Goal: Information Seeking & Learning: Understand process/instructions

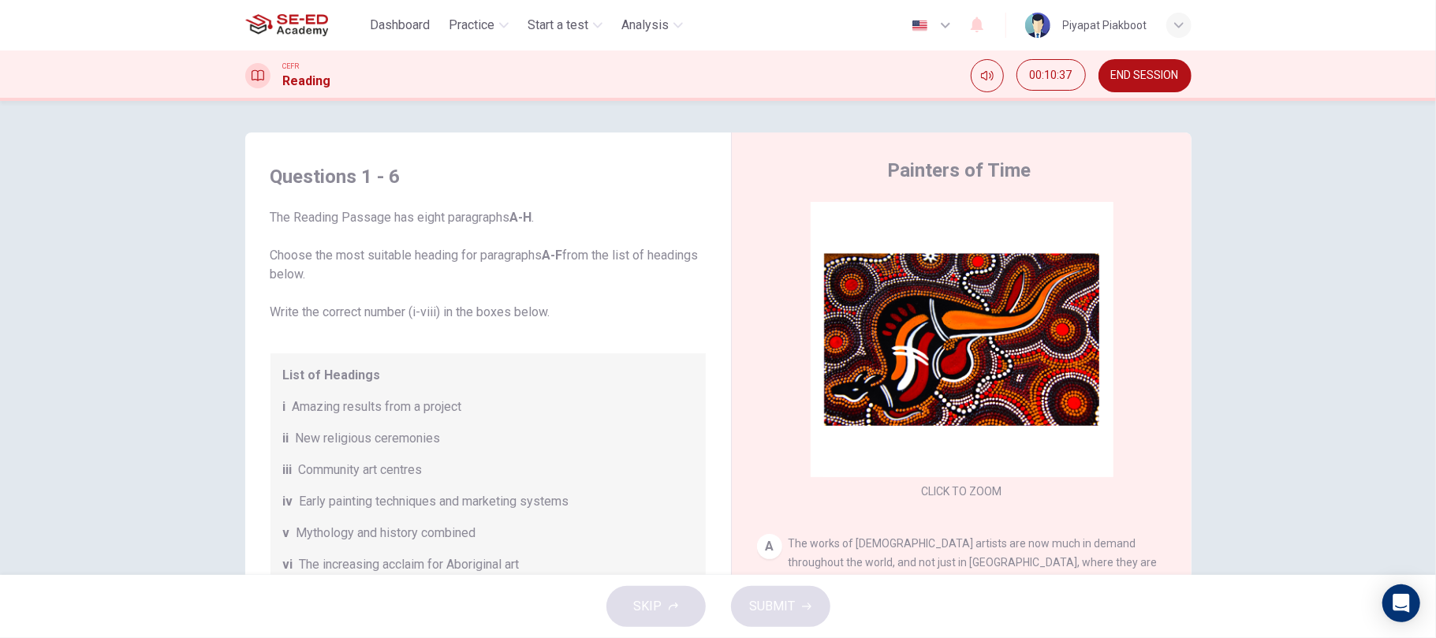
click at [1133, 84] on button "END SESSION" at bounding box center [1145, 75] width 93 height 33
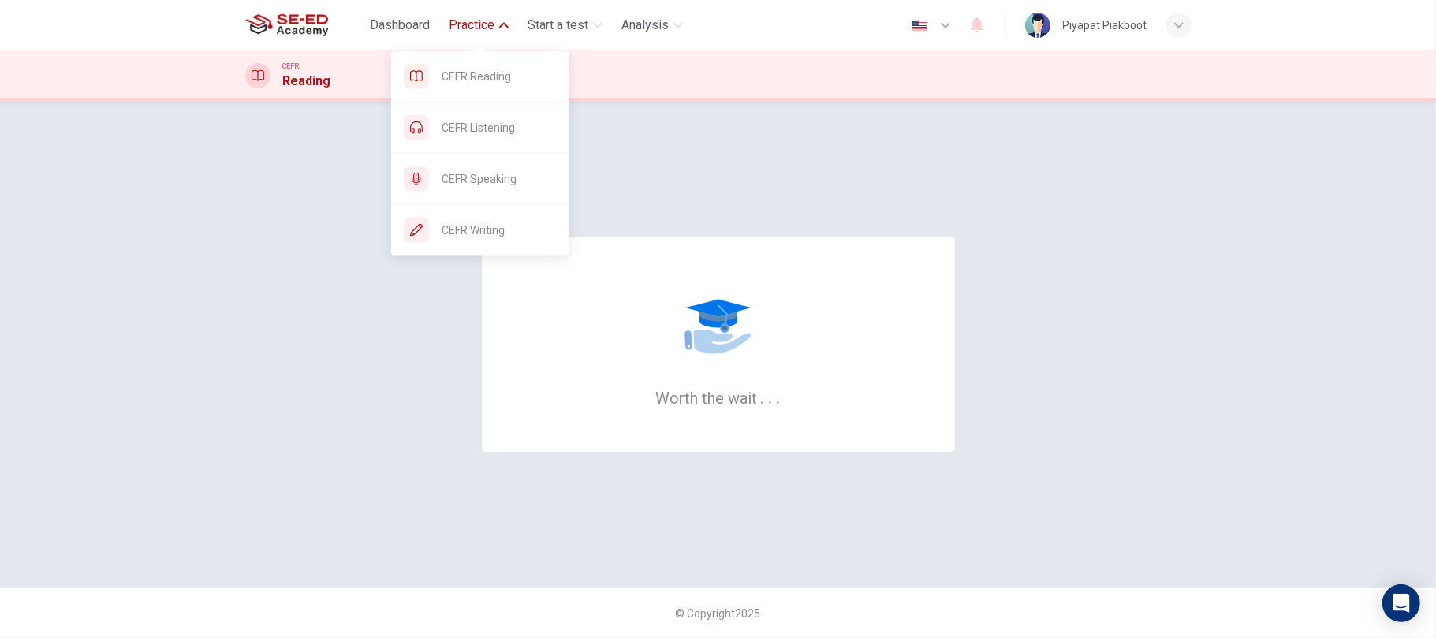
click at [502, 28] on icon "button" at bounding box center [503, 25] width 9 height 9
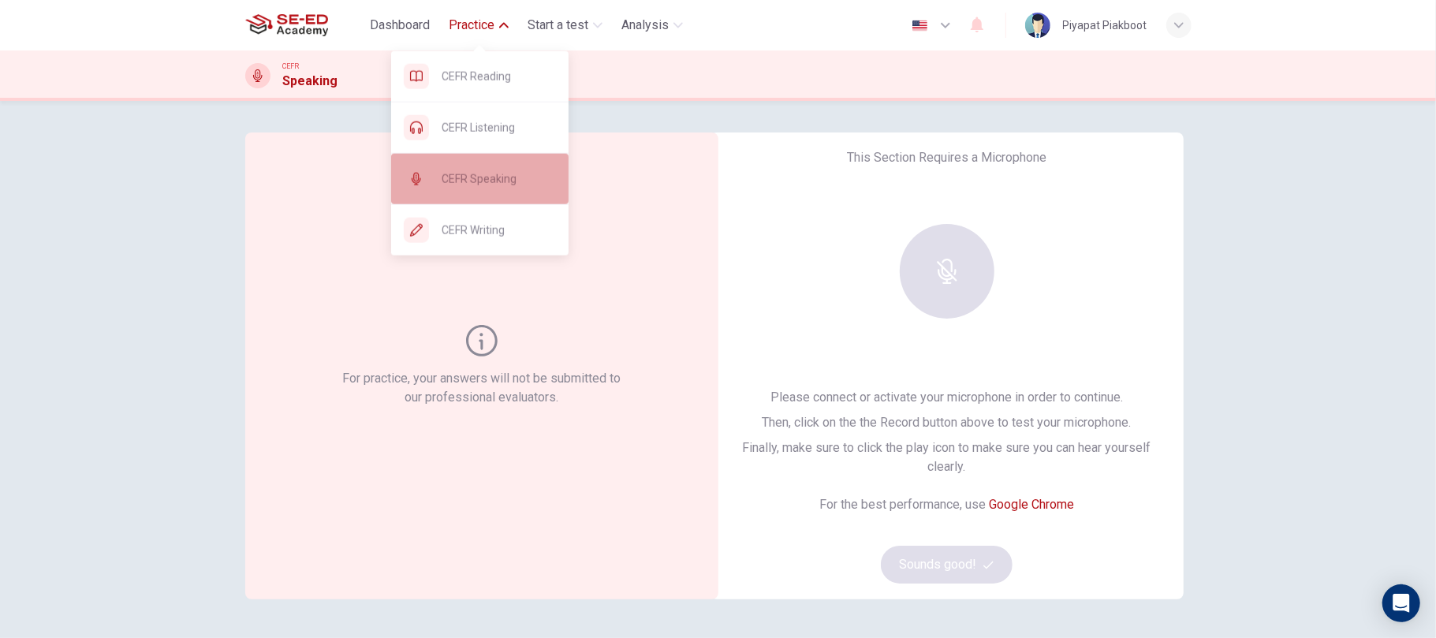
click at [475, 162] on div "CEFR Speaking" at bounding box center [479, 179] width 177 height 50
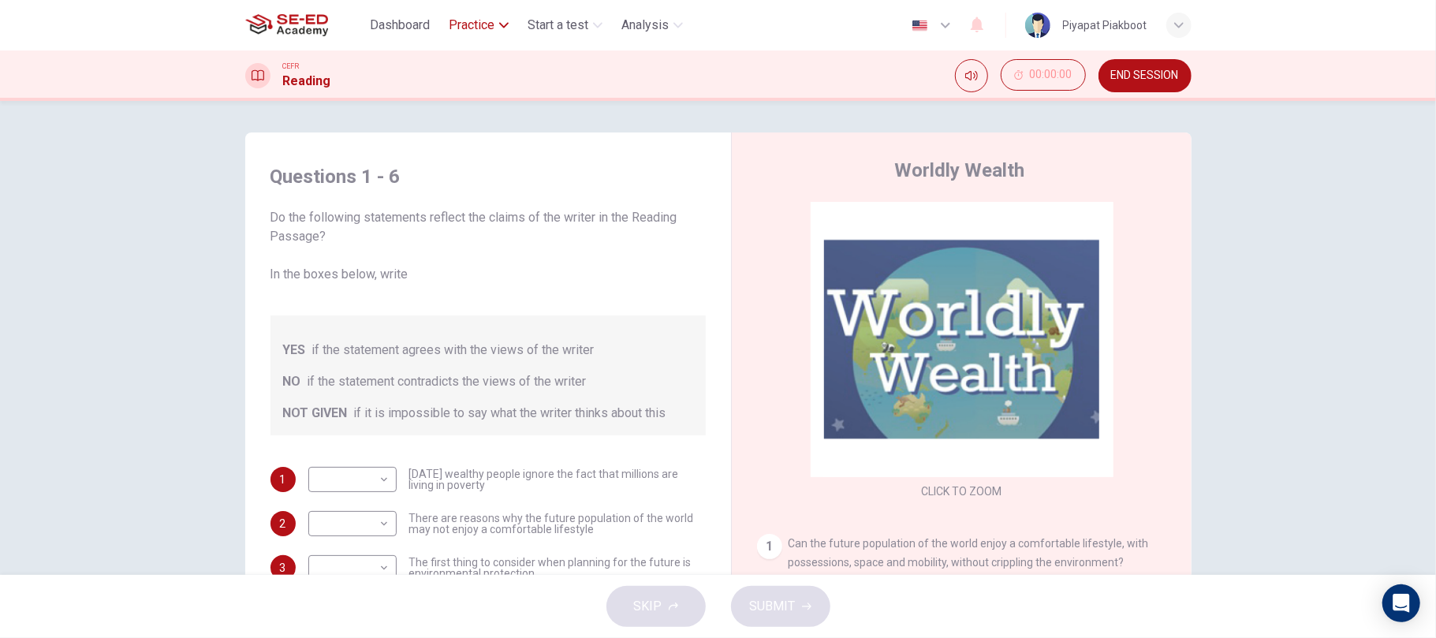
click at [470, 26] on span "Practice" at bounding box center [472, 25] width 46 height 19
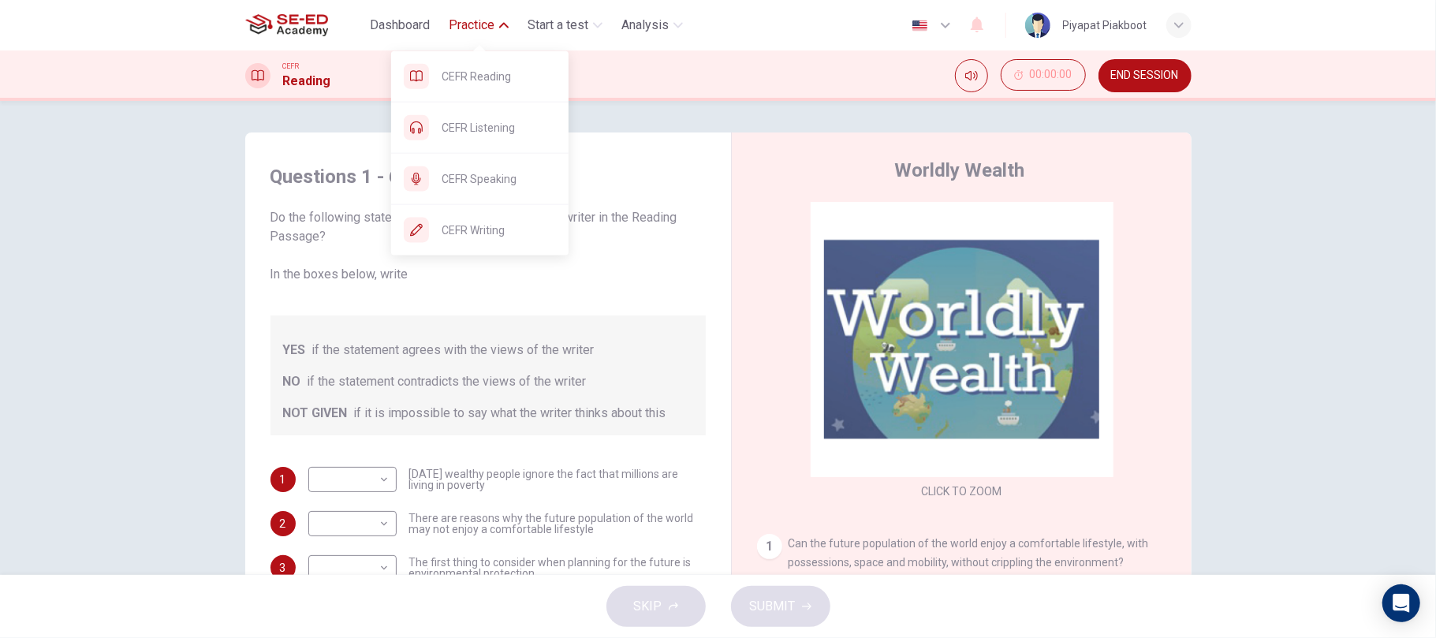
click at [446, 128] on span "CEFR Listening" at bounding box center [499, 127] width 114 height 19
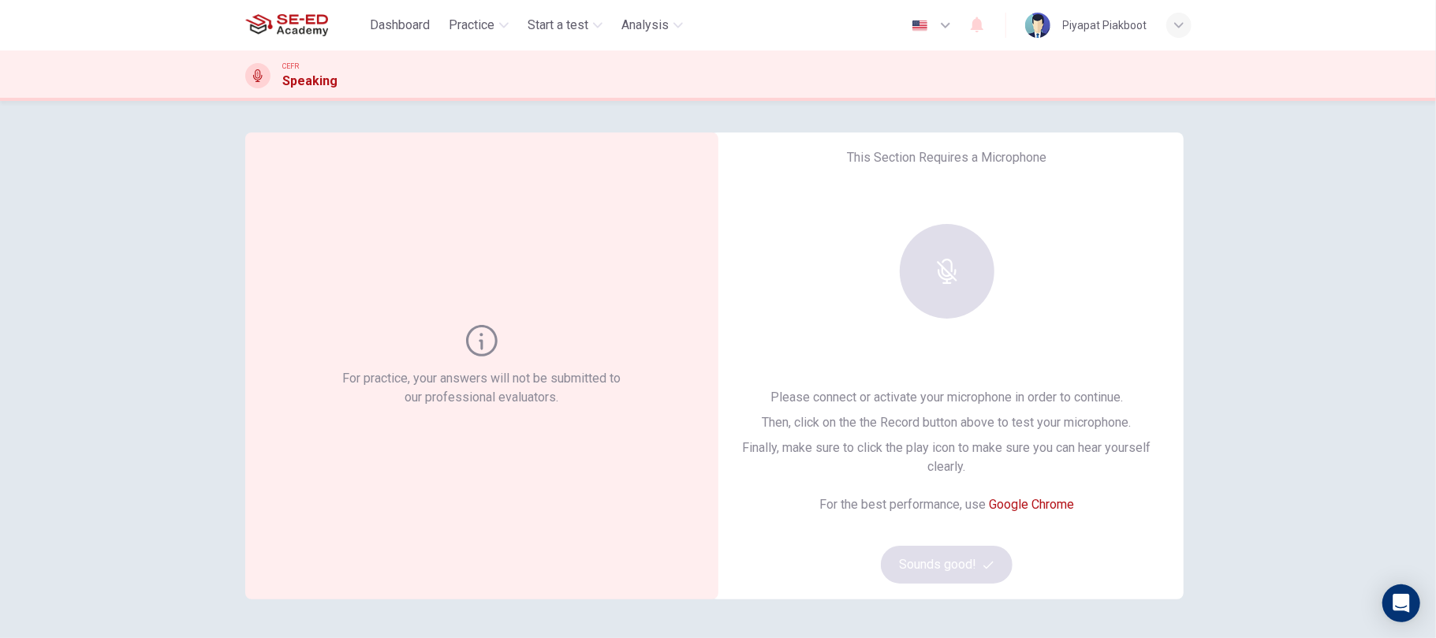
click at [1058, 499] on link "Google Chrome" at bounding box center [1031, 504] width 85 height 15
click at [467, 356] on div "For practice, your answers will not be submitted to our professional evaluators." at bounding box center [481, 366] width 285 height 82
click at [943, 282] on div at bounding box center [947, 271] width 170 height 95
click at [1000, 175] on div "This Section Requires a Microphone Please connect or activate your microphone i…" at bounding box center [947, 365] width 473 height 467
click at [921, 566] on div "Please connect or activate your microphone in order to continue. Then, click on…" at bounding box center [947, 486] width 423 height 196
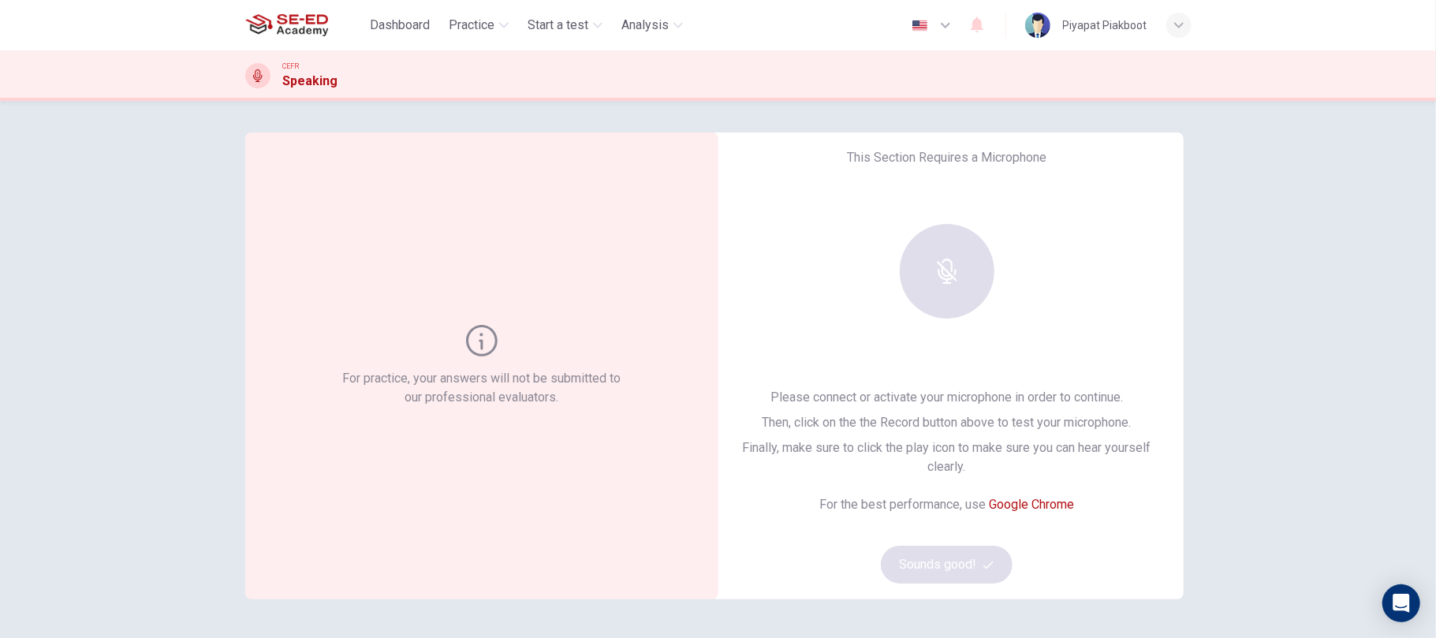
click at [942, 248] on div at bounding box center [947, 271] width 170 height 95
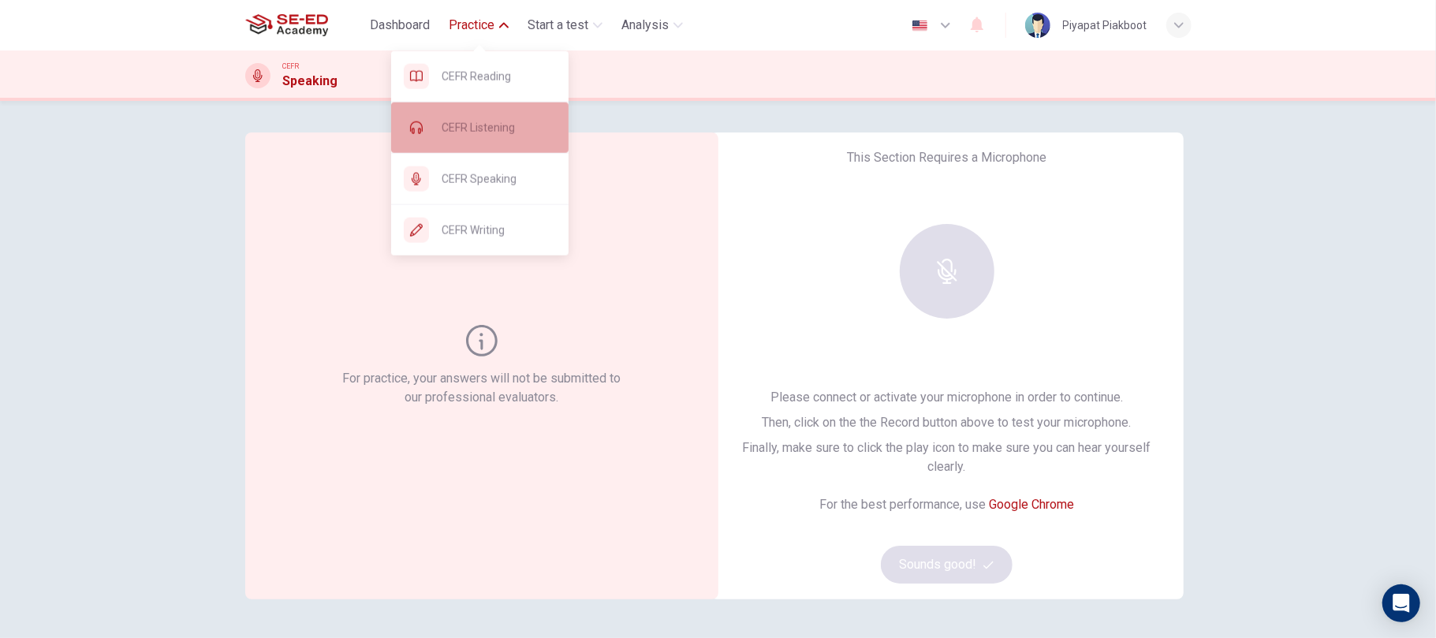
click at [476, 137] on div "CEFR Listening" at bounding box center [479, 128] width 177 height 50
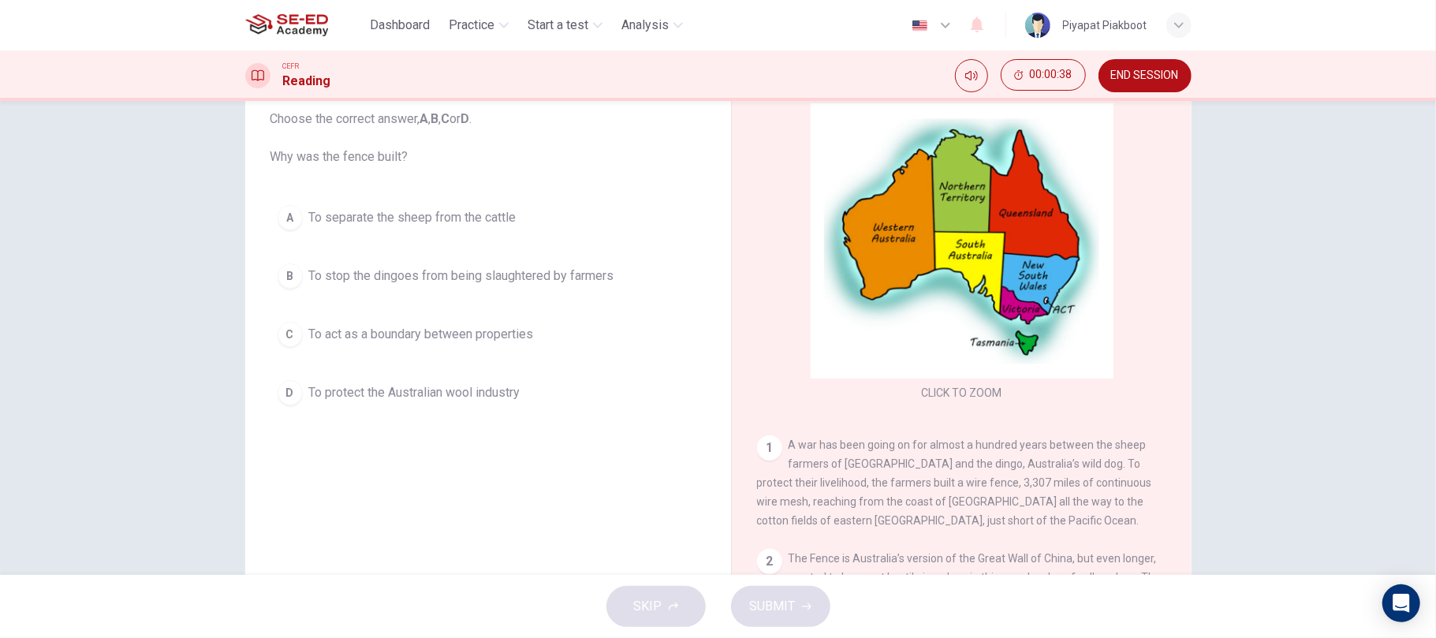
scroll to position [99, 0]
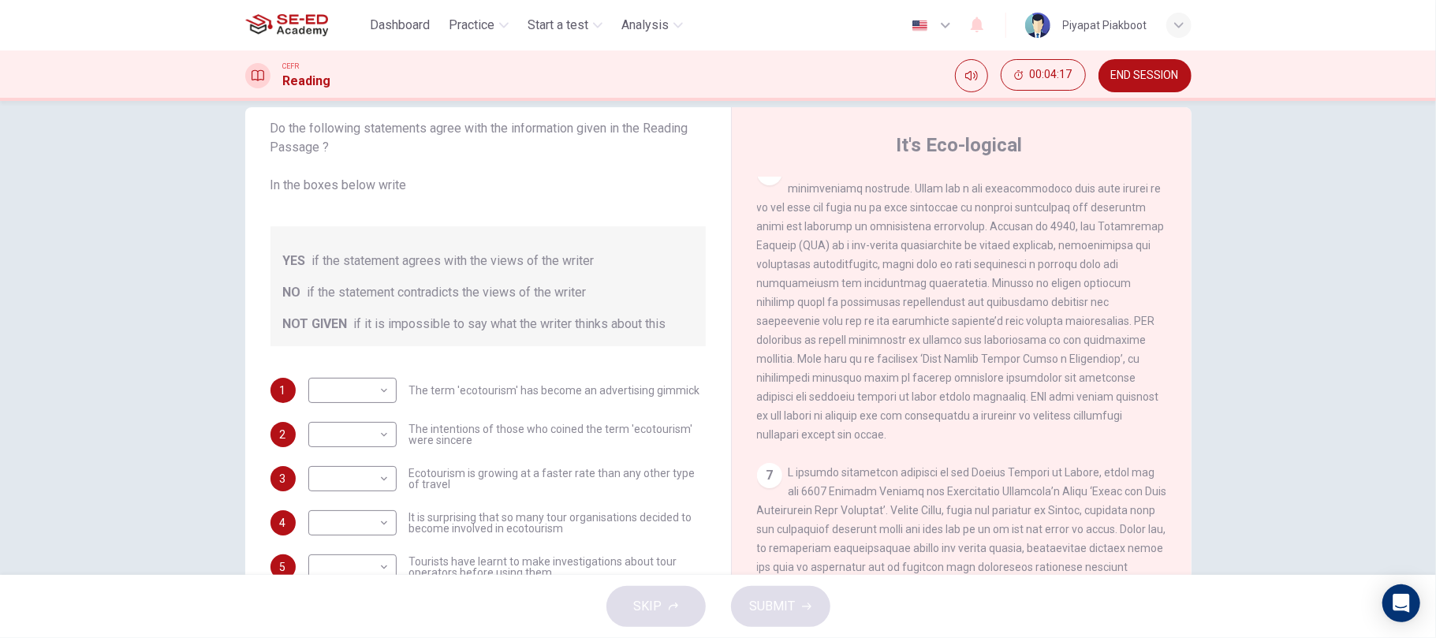
scroll to position [1145, 0]
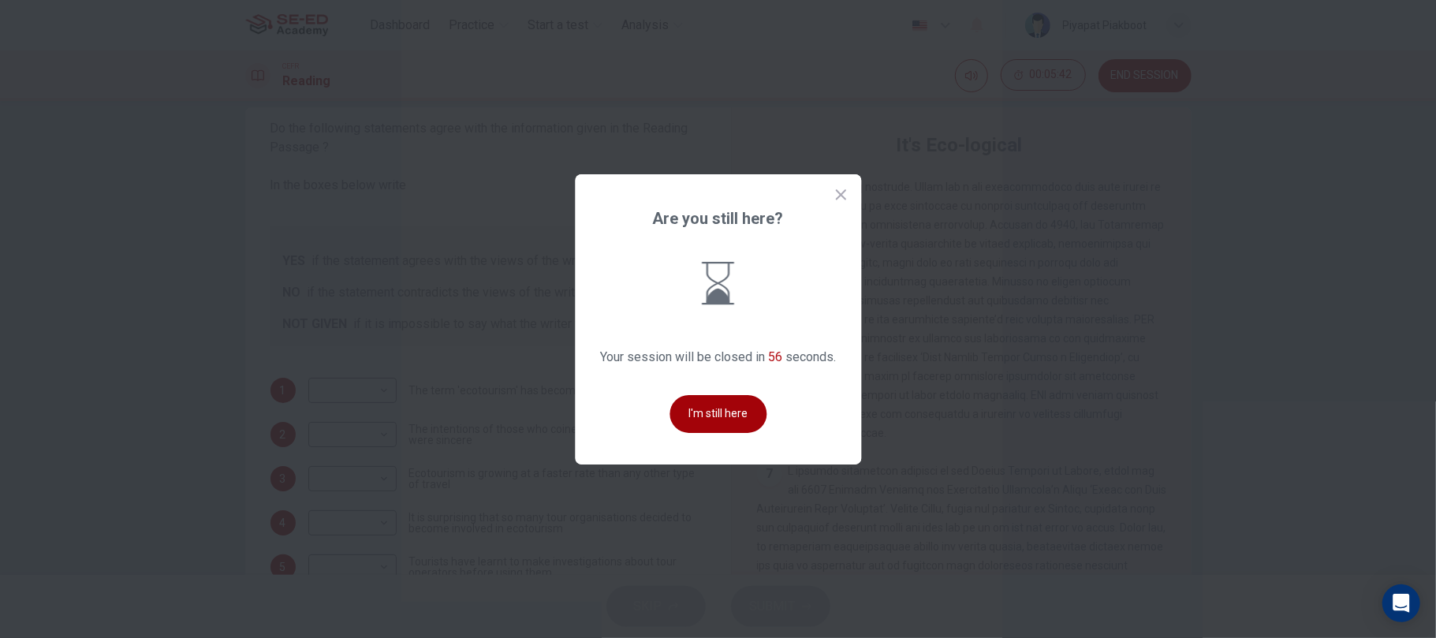
click at [755, 420] on button "I'm still here" at bounding box center [718, 414] width 97 height 38
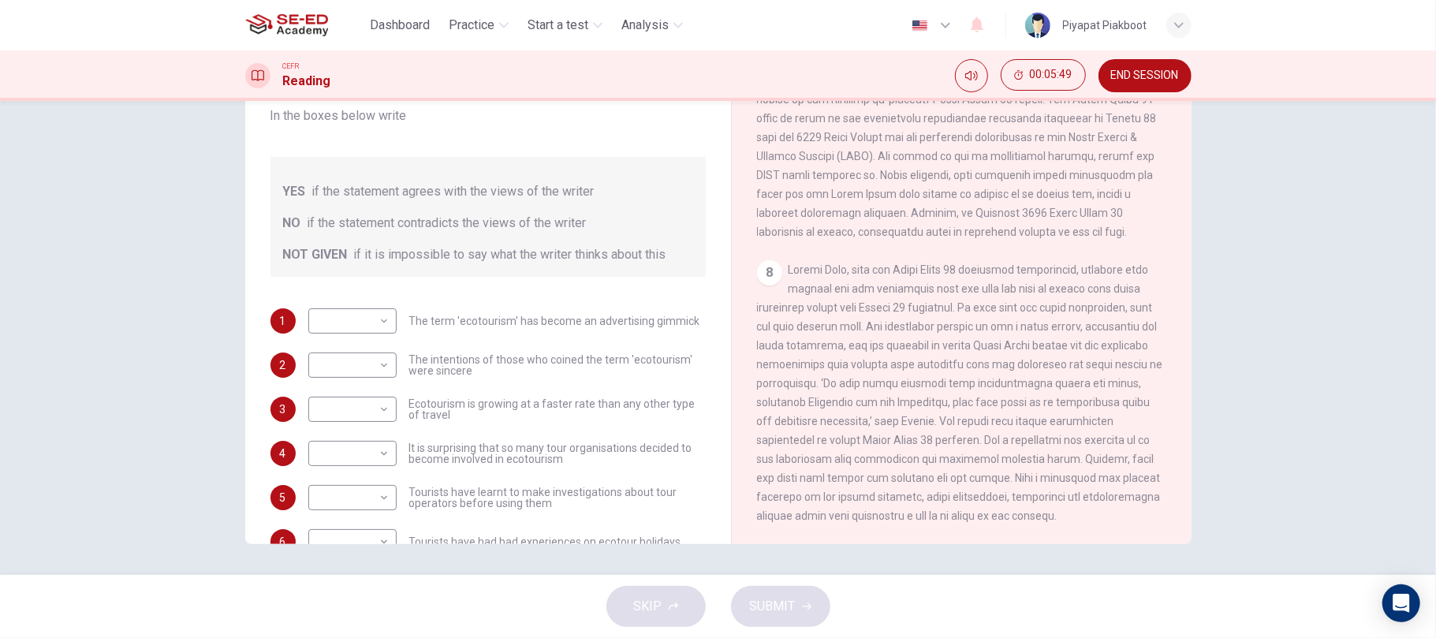
scroll to position [21, 0]
click at [382, 329] on body "This site uses cookies, as explained in our Privacy Policy . If you agree to th…" at bounding box center [718, 319] width 1436 height 638
click at [367, 345] on li "YES" at bounding box center [347, 346] width 88 height 25
type input "YES"
click at [370, 373] on body "This site uses cookies, as explained in our Privacy Policy . If you agree to th…" at bounding box center [718, 319] width 1436 height 638
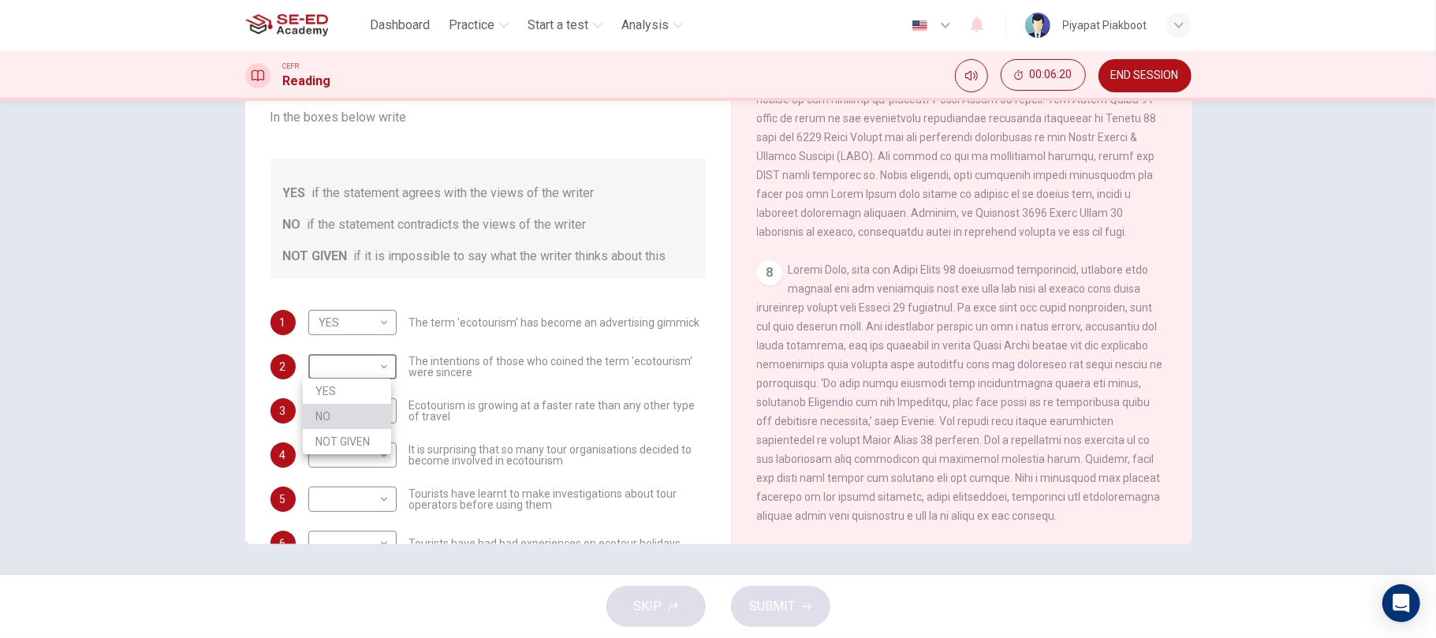
click at [342, 415] on li "NO" at bounding box center [347, 416] width 88 height 25
type input "NO"
drag, startPoint x: 385, startPoint y: 413, endPoint x: 377, endPoint y: 434, distance: 22.0
click at [377, 434] on body "This site uses cookies, as explained in our Privacy Policy . If you agree to th…" at bounding box center [718, 319] width 1436 height 638
click at [377, 434] on li "YES" at bounding box center [347, 435] width 88 height 25
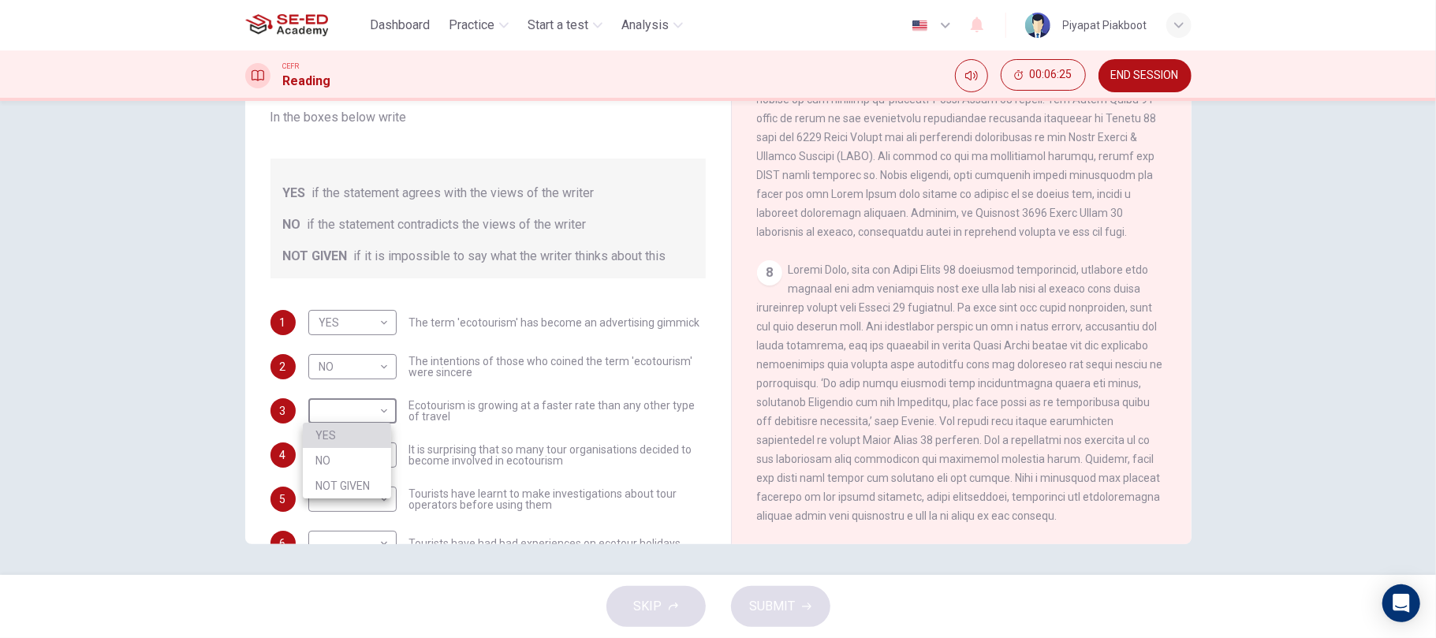
type input "YES"
click at [382, 461] on body "This site uses cookies, as explained in our Privacy Policy . If you agree to th…" at bounding box center [718, 319] width 1436 height 638
click at [370, 474] on li "YES" at bounding box center [347, 479] width 88 height 25
type input "YES"
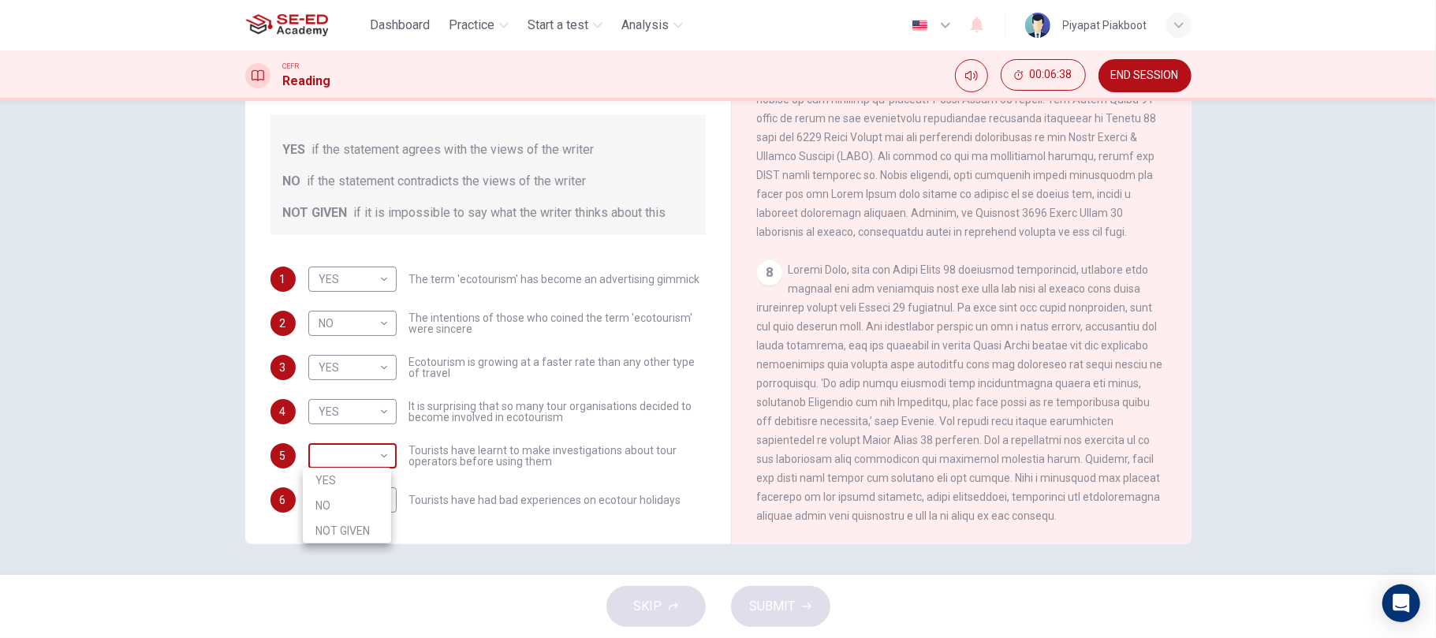
click at [372, 461] on body "This site uses cookies, as explained in our Privacy Policy . If you agree to th…" at bounding box center [718, 319] width 1436 height 638
click at [345, 473] on li "YES" at bounding box center [347, 480] width 88 height 25
type input "YES"
click at [382, 497] on body "This site uses cookies, as explained in our Privacy Policy . If you agree to th…" at bounding box center [718, 319] width 1436 height 638
click at [329, 531] on li "YES" at bounding box center [347, 524] width 88 height 25
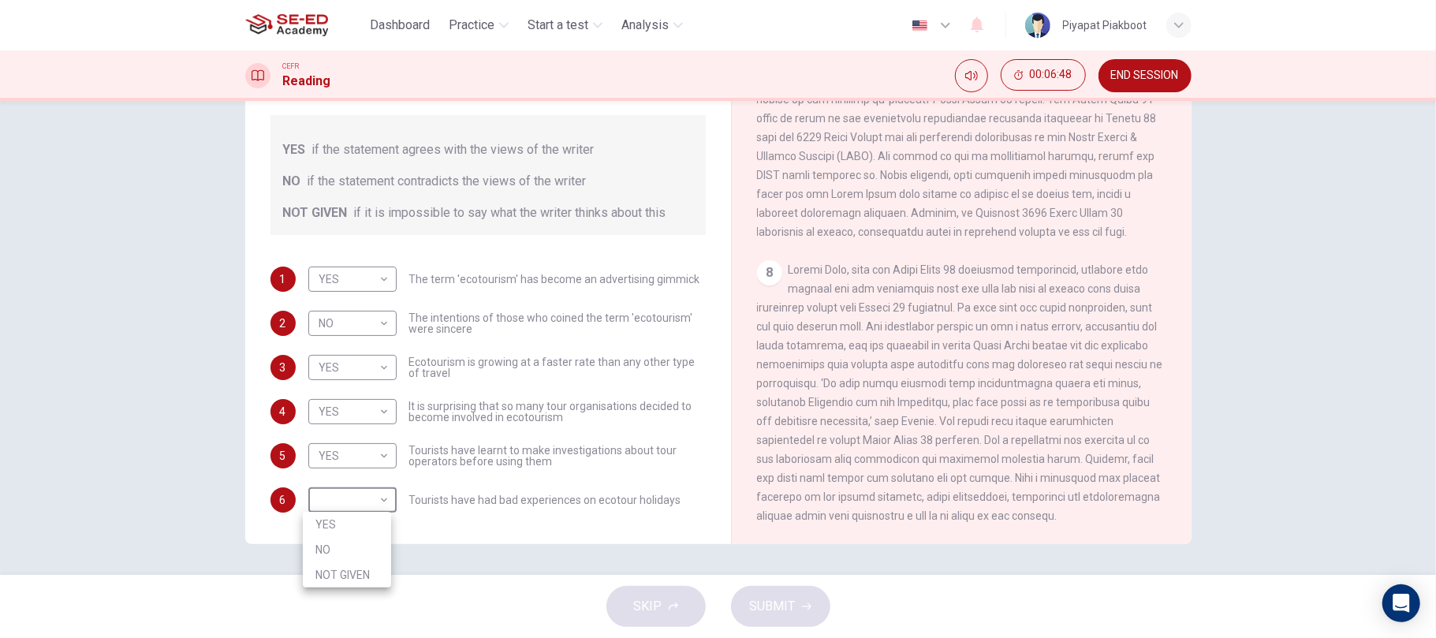
type input "YES"
click at [771, 598] on span "SUBMIT" at bounding box center [773, 606] width 46 height 22
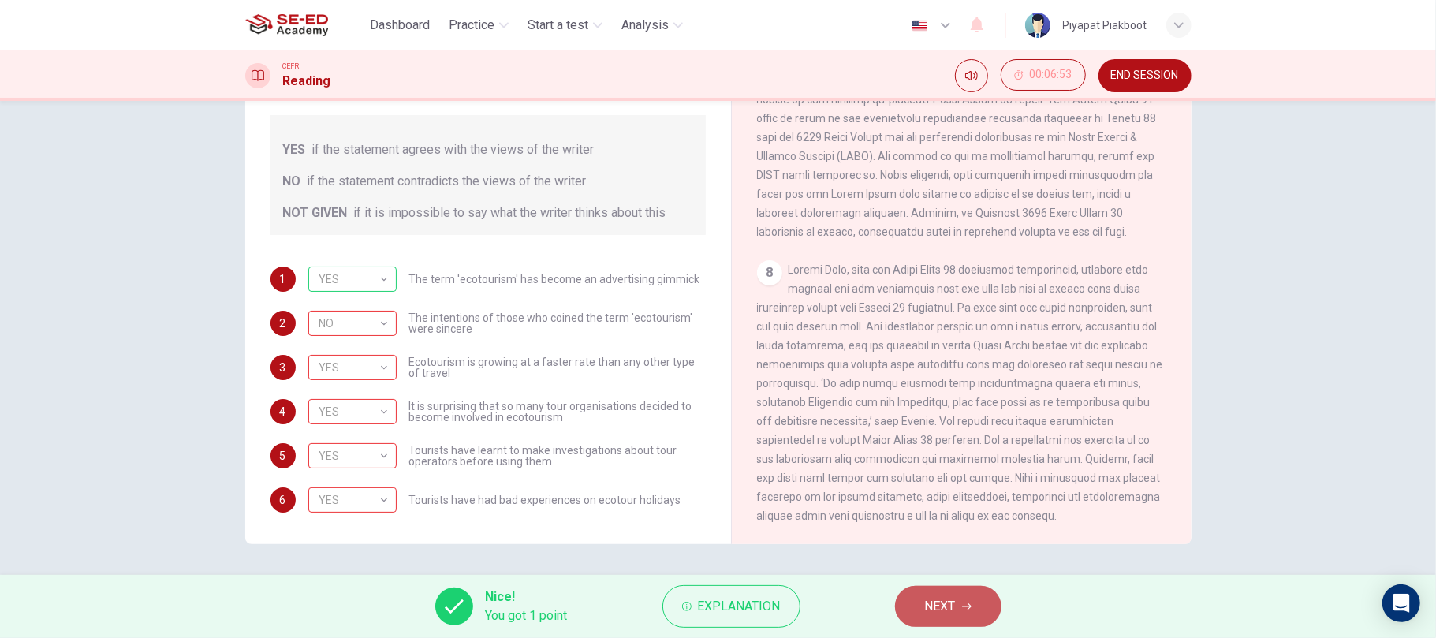
click at [950, 591] on button "NEXT" at bounding box center [948, 606] width 106 height 41
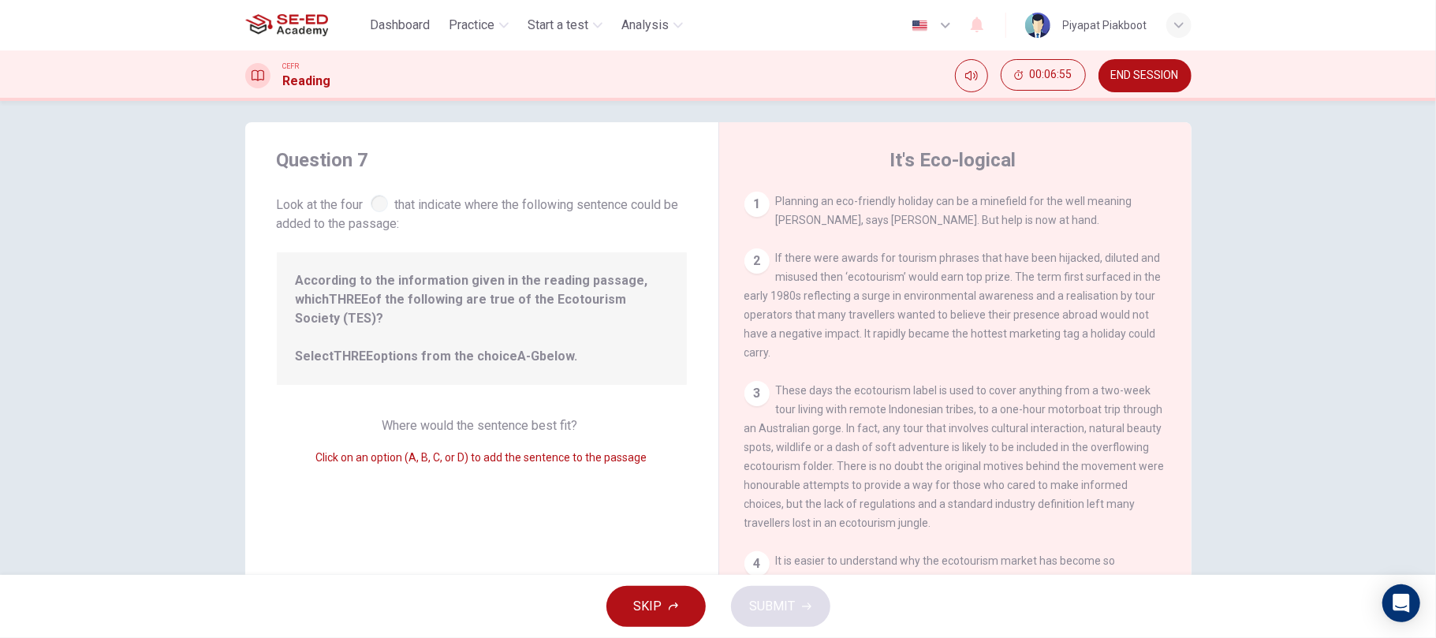
scroll to position [20, 0]
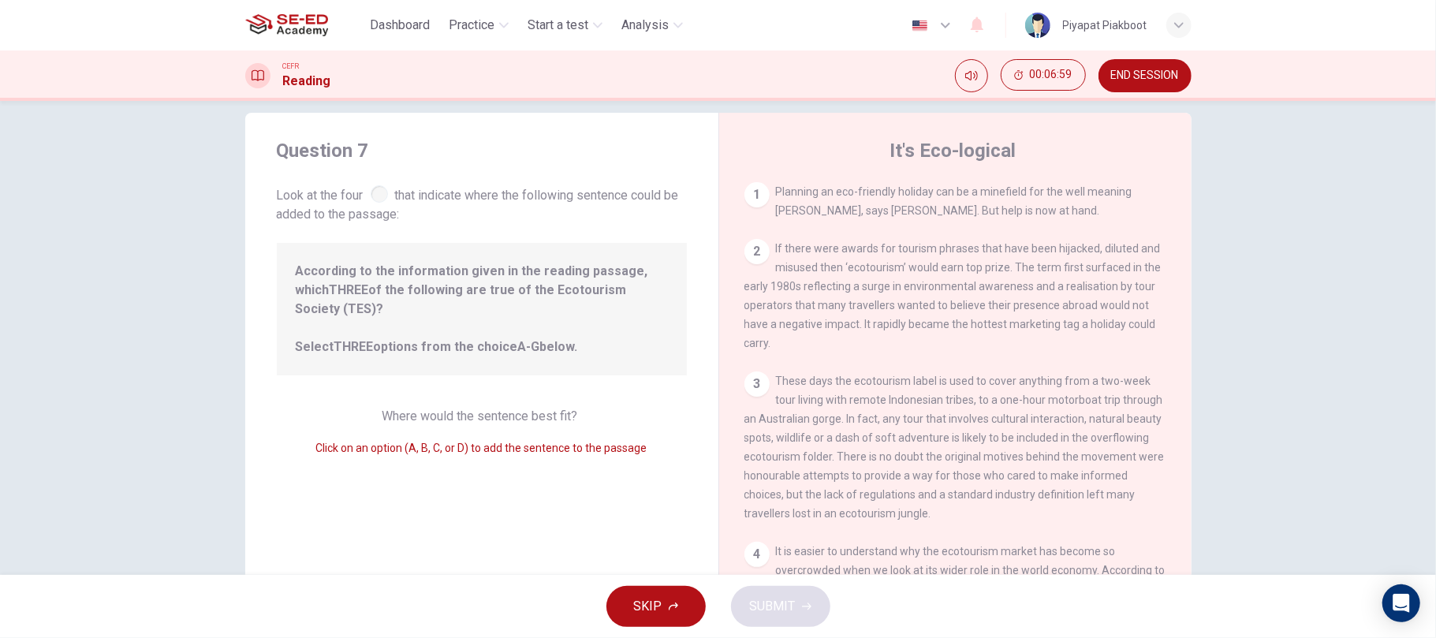
click at [376, 196] on div at bounding box center [379, 193] width 17 height 17
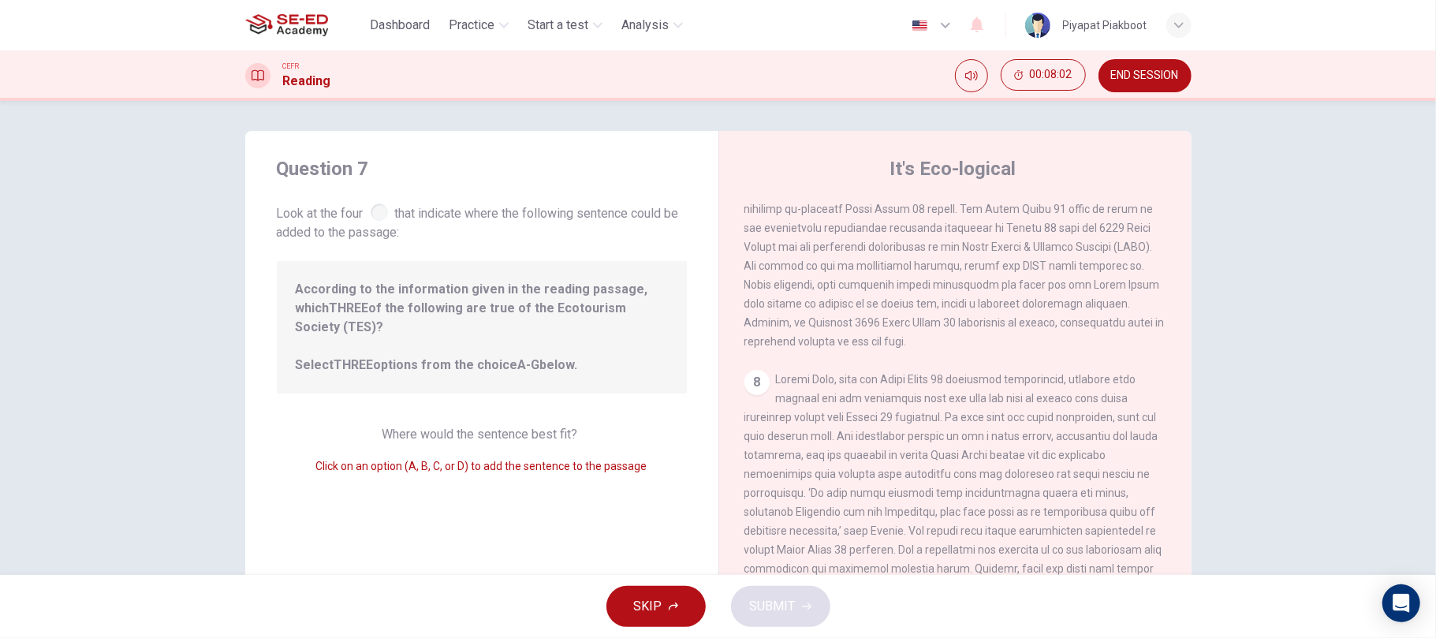
scroll to position [1225, 0]
click at [672, 595] on button "SKIP" at bounding box center [655, 606] width 99 height 41
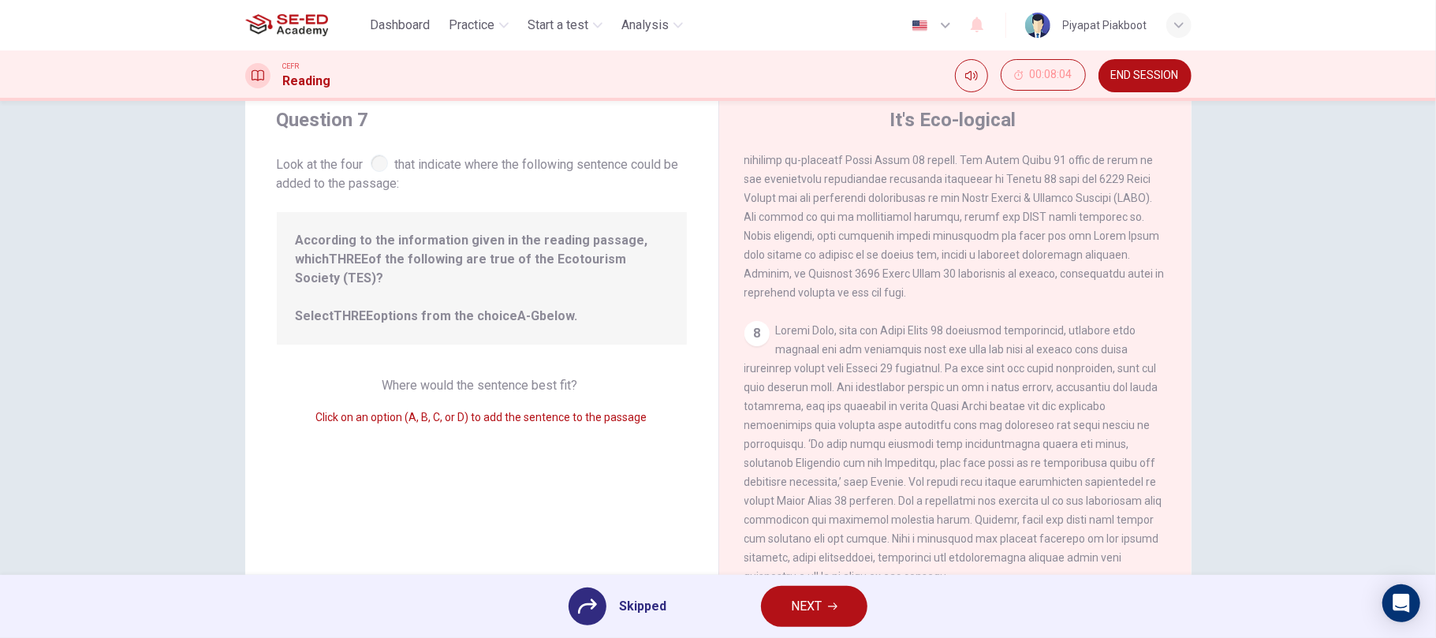
scroll to position [36, 0]
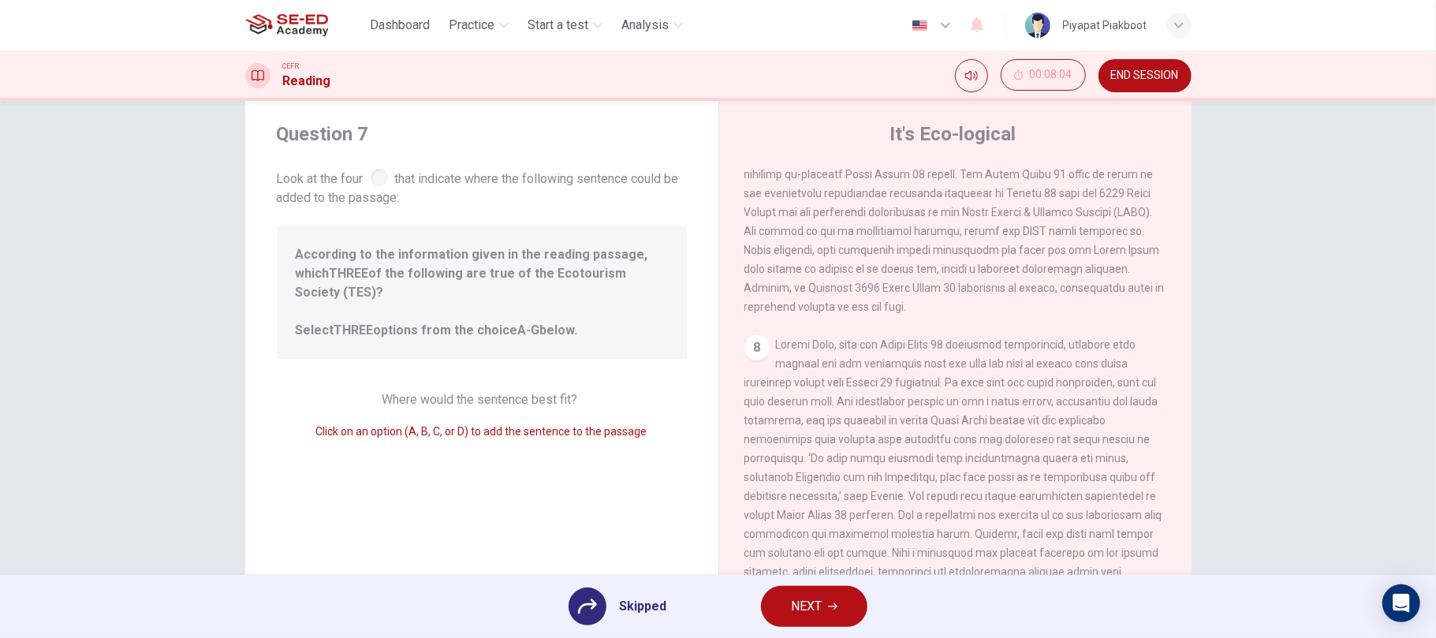
click at [388, 267] on span "According to the information given in the reading passage, which THREE of the f…" at bounding box center [482, 292] width 372 height 95
drag, startPoint x: 388, startPoint y: 267, endPoint x: 762, endPoint y: 606, distance: 505.2
click at [762, 606] on div "Dashboard Practice Start a test Analysis English en ​ Piyapat Piakboot CEFR Rea…" at bounding box center [718, 319] width 1436 height 638
click at [815, 604] on span "NEXT" at bounding box center [806, 606] width 31 height 22
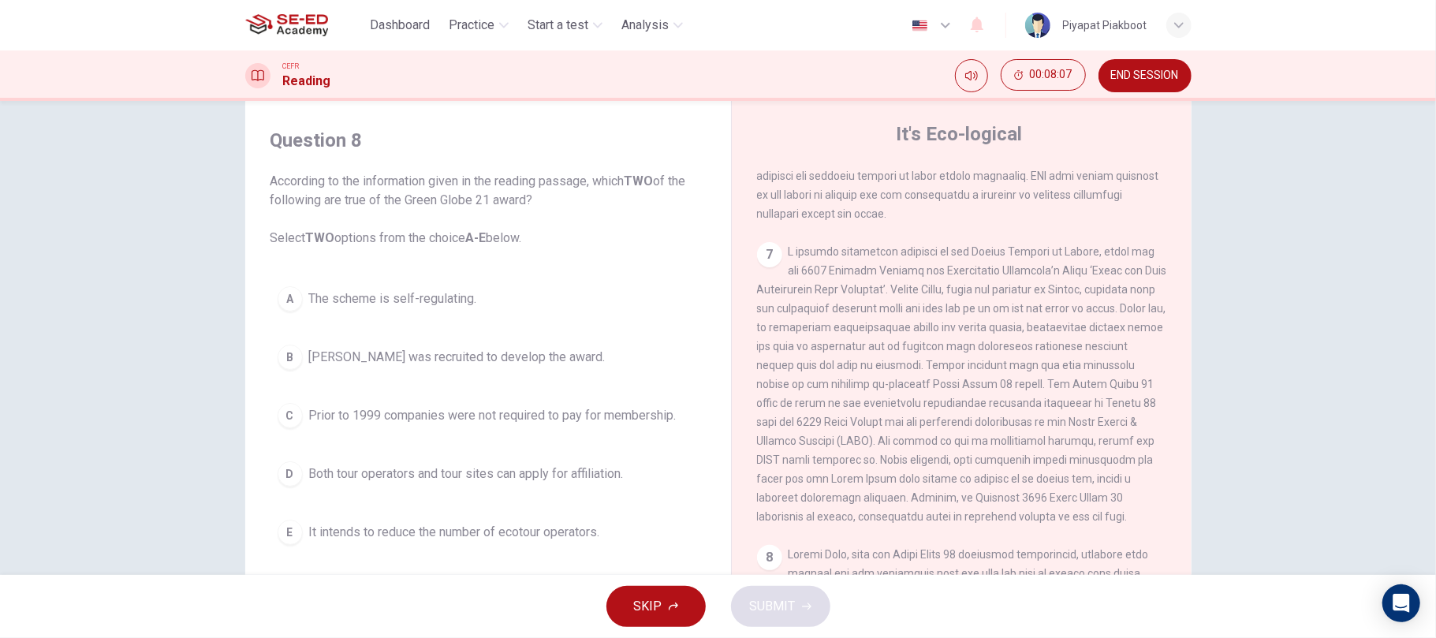
scroll to position [1402, 0]
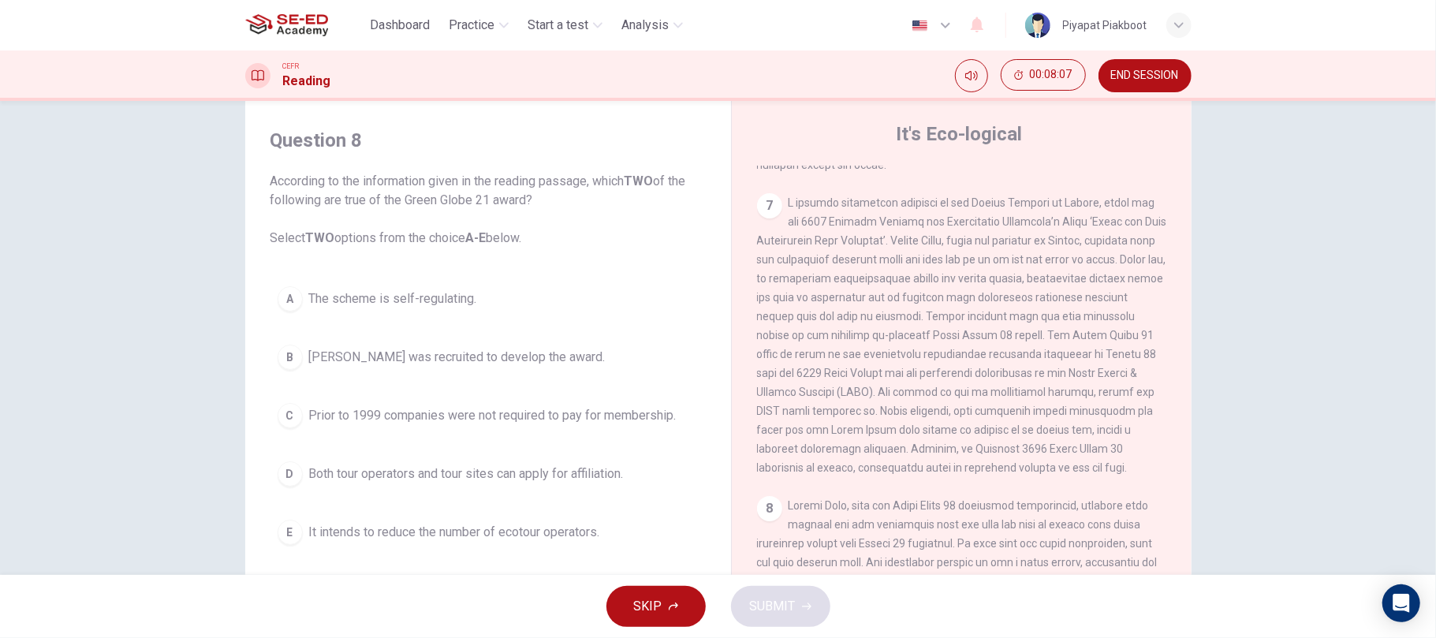
click at [830, 382] on span at bounding box center [962, 335] width 410 height 278
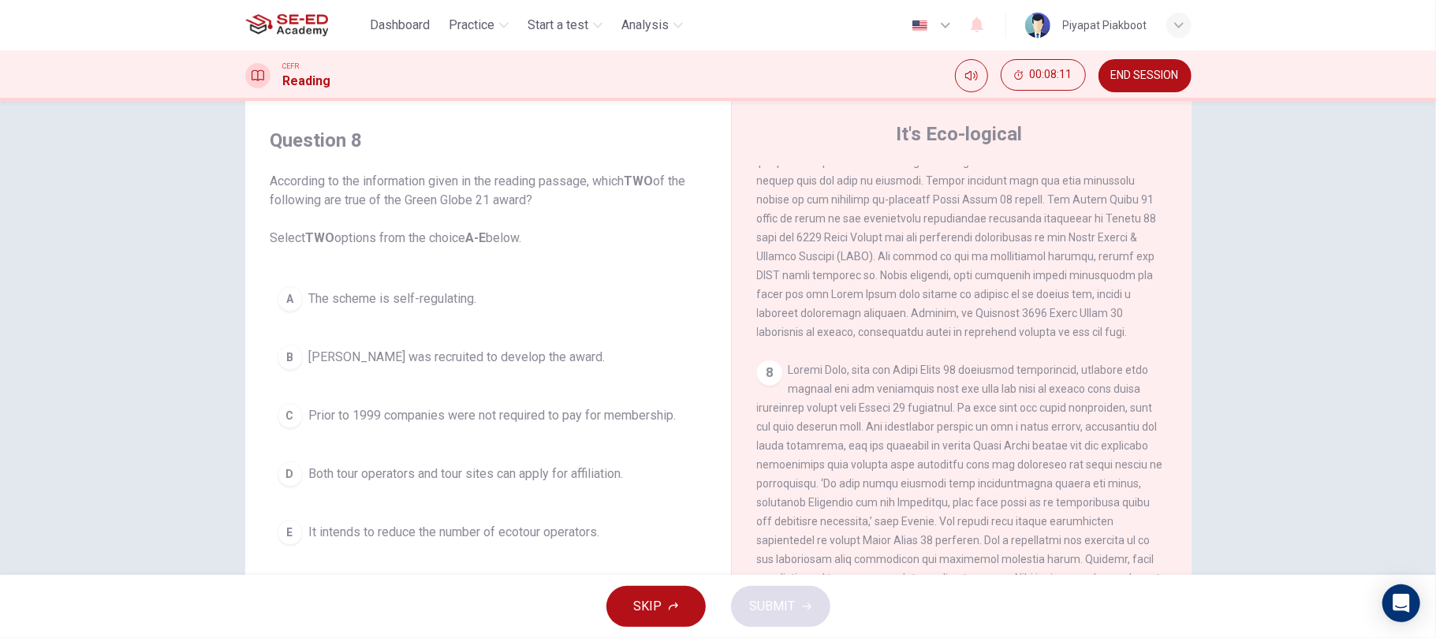
scroll to position [136, 0]
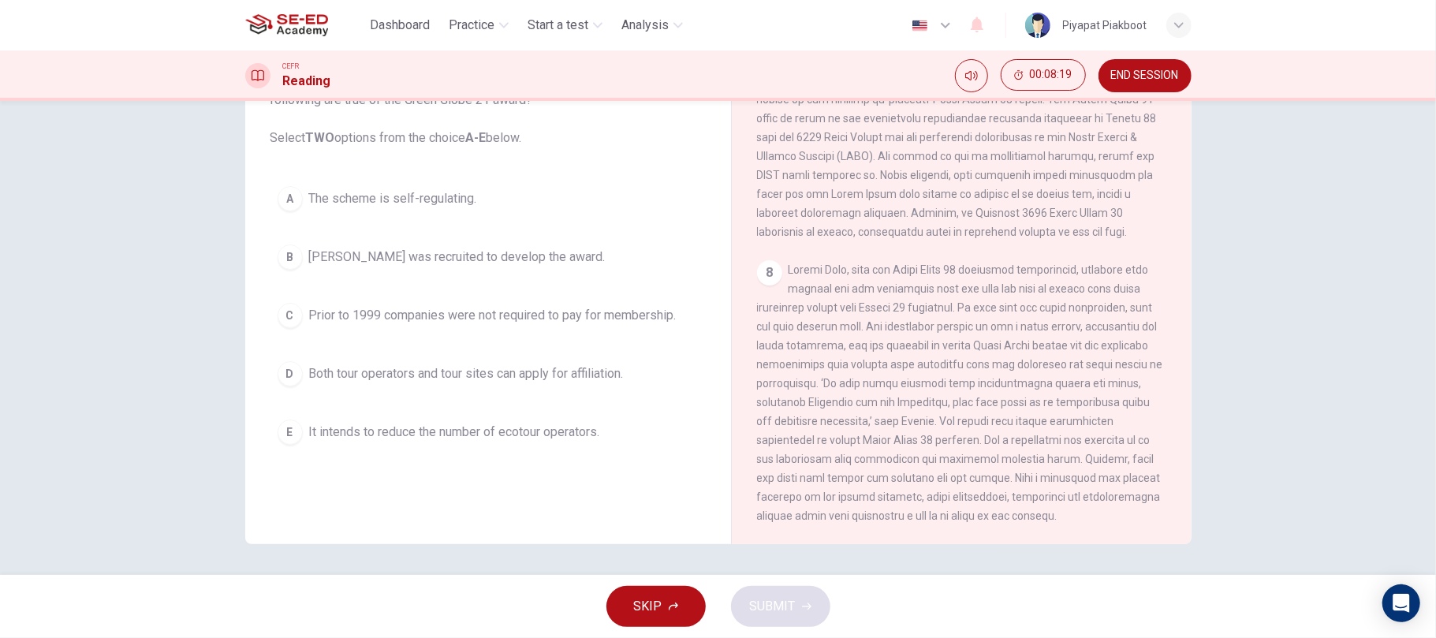
click at [1132, 92] on div "CEFR Reading 00:08:19 END SESSION" at bounding box center [718, 75] width 1436 height 50
click at [1129, 76] on span "END SESSION" at bounding box center [1145, 75] width 68 height 13
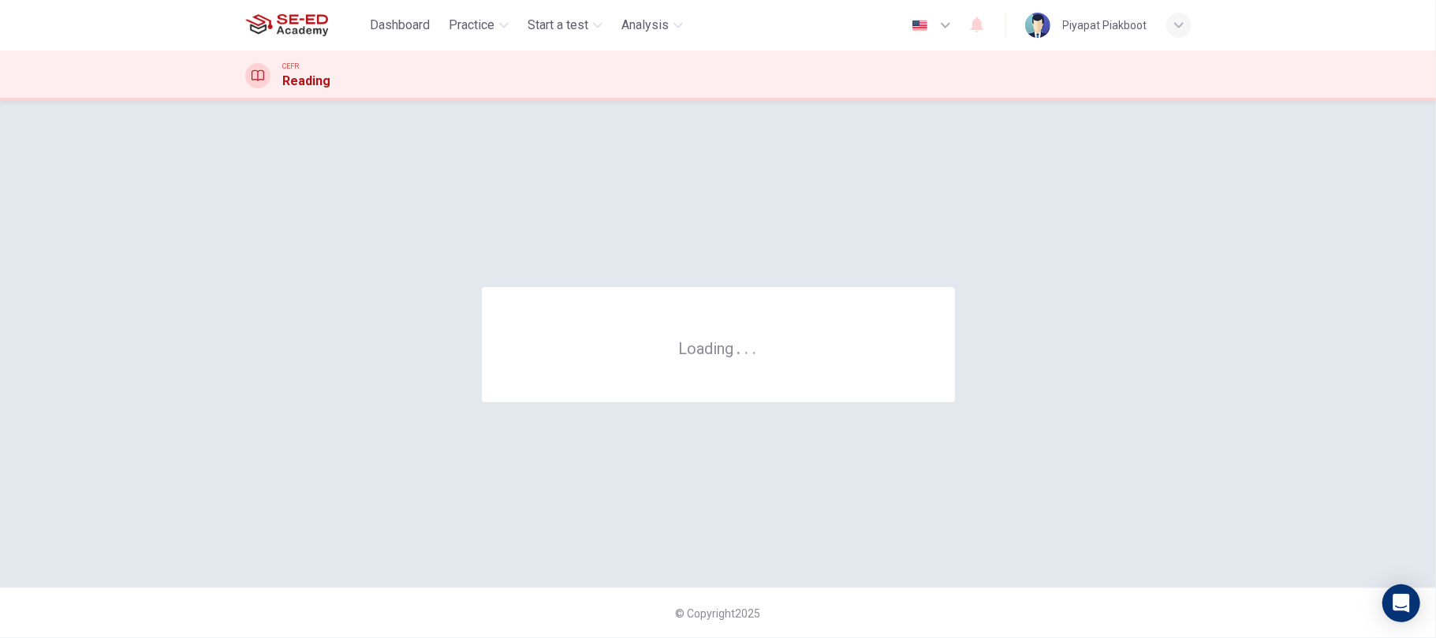
scroll to position [0, 0]
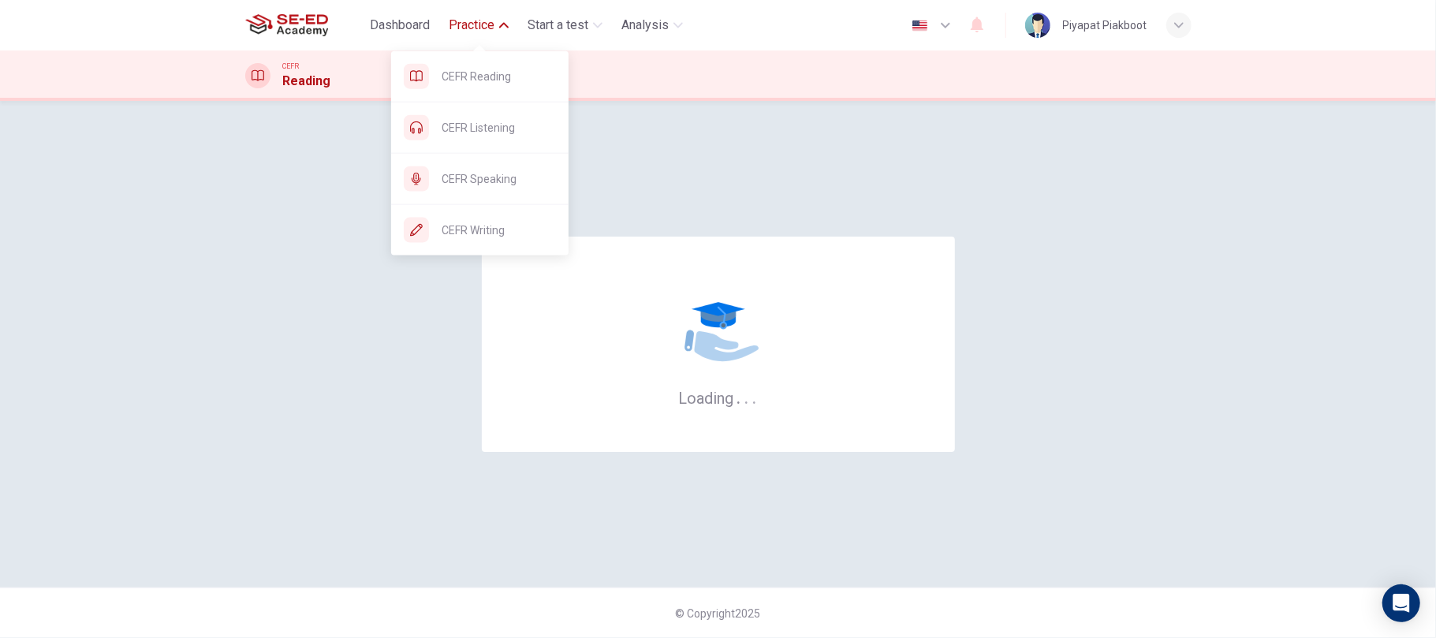
click at [479, 27] on span "Practice" at bounding box center [472, 25] width 46 height 19
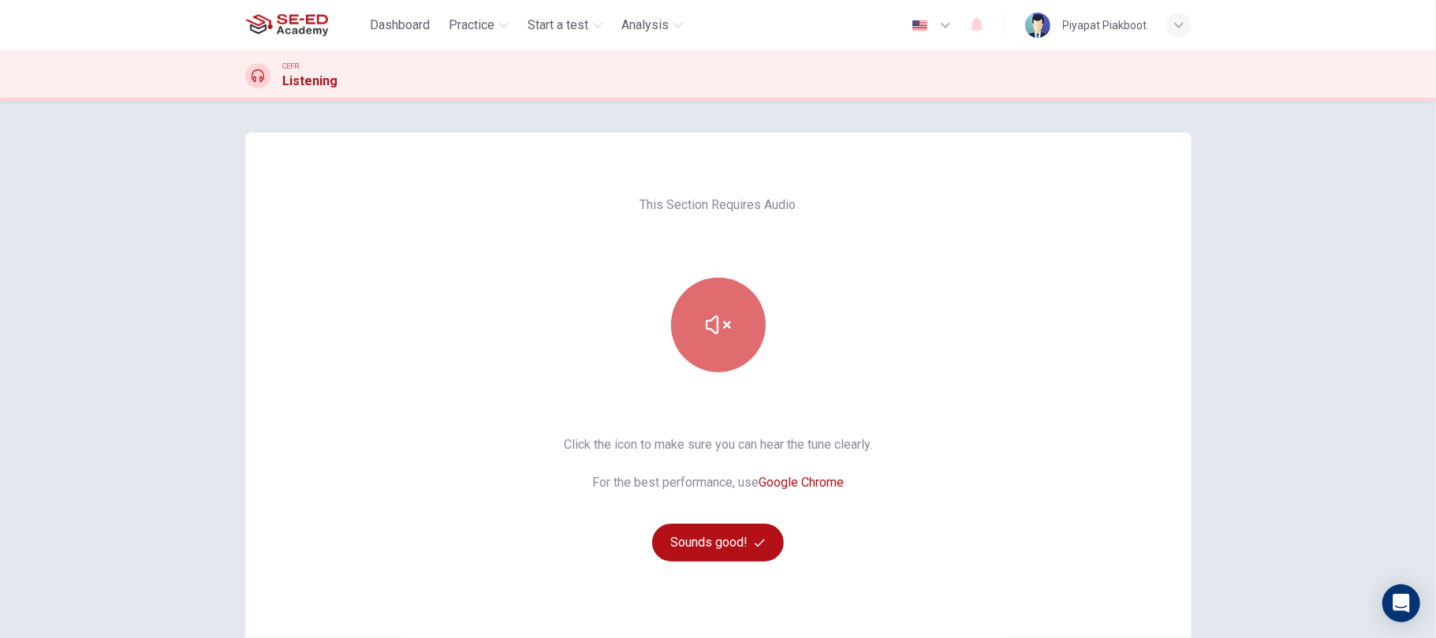
click at [716, 300] on button "button" at bounding box center [718, 325] width 95 height 95
click at [736, 306] on button "button" at bounding box center [718, 325] width 95 height 95
click at [1166, 449] on div "This Section Requires Audio Click the icon to make sure you can hear the tune c…" at bounding box center [718, 406] width 946 height 548
click at [733, 347] on button "button" at bounding box center [718, 325] width 95 height 95
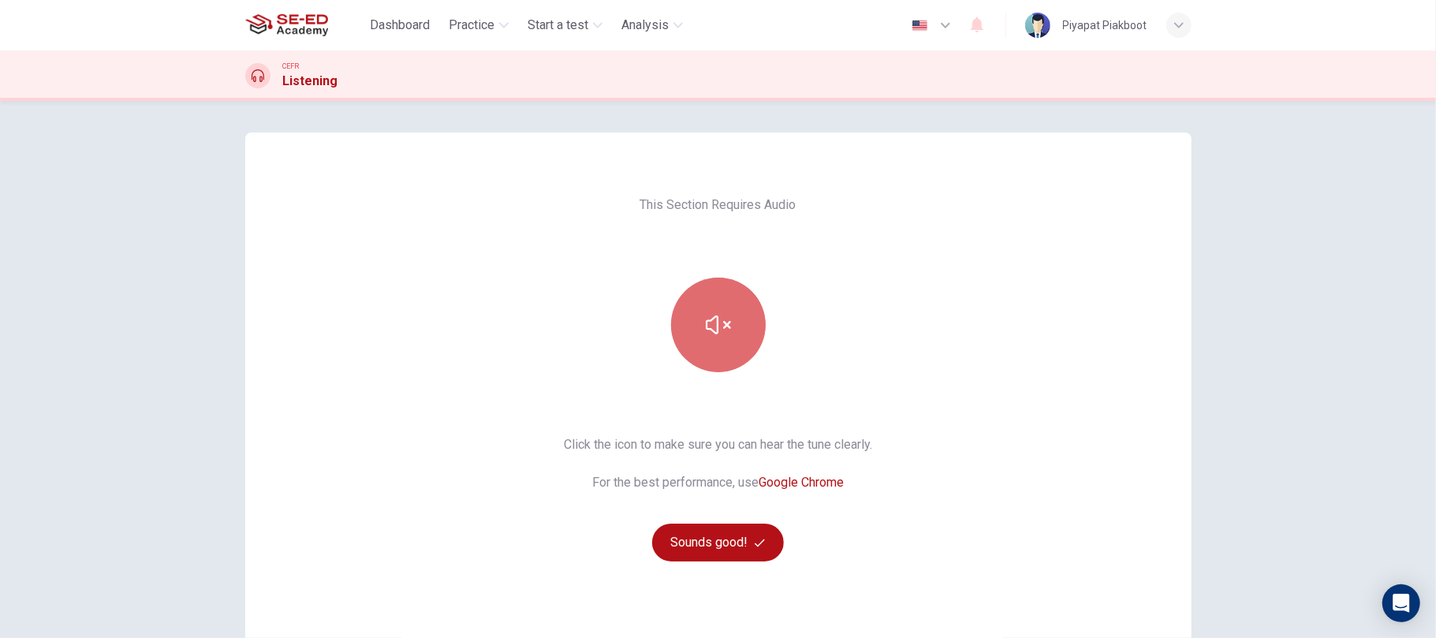
click at [733, 347] on button "button" at bounding box center [718, 325] width 95 height 95
click at [696, 316] on button "button" at bounding box center [718, 325] width 95 height 95
click at [732, 355] on button "button" at bounding box center [718, 325] width 95 height 95
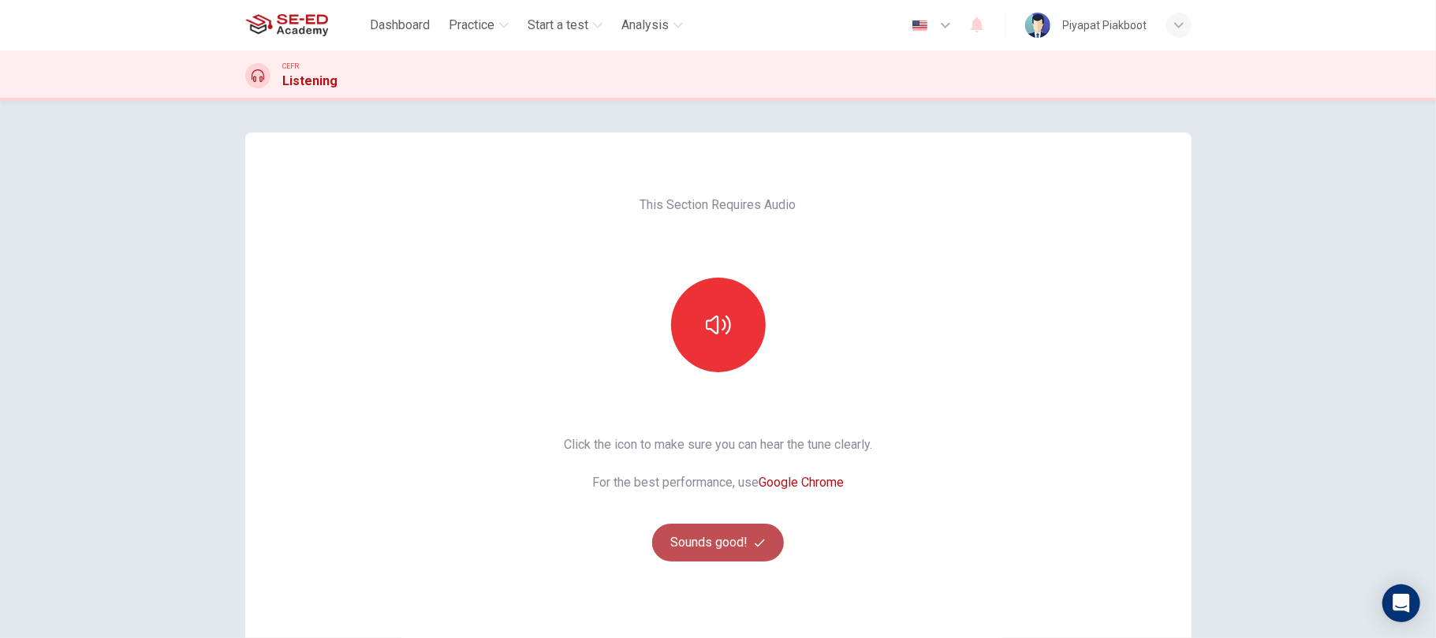
click at [708, 534] on button "Sounds good!" at bounding box center [718, 543] width 132 height 38
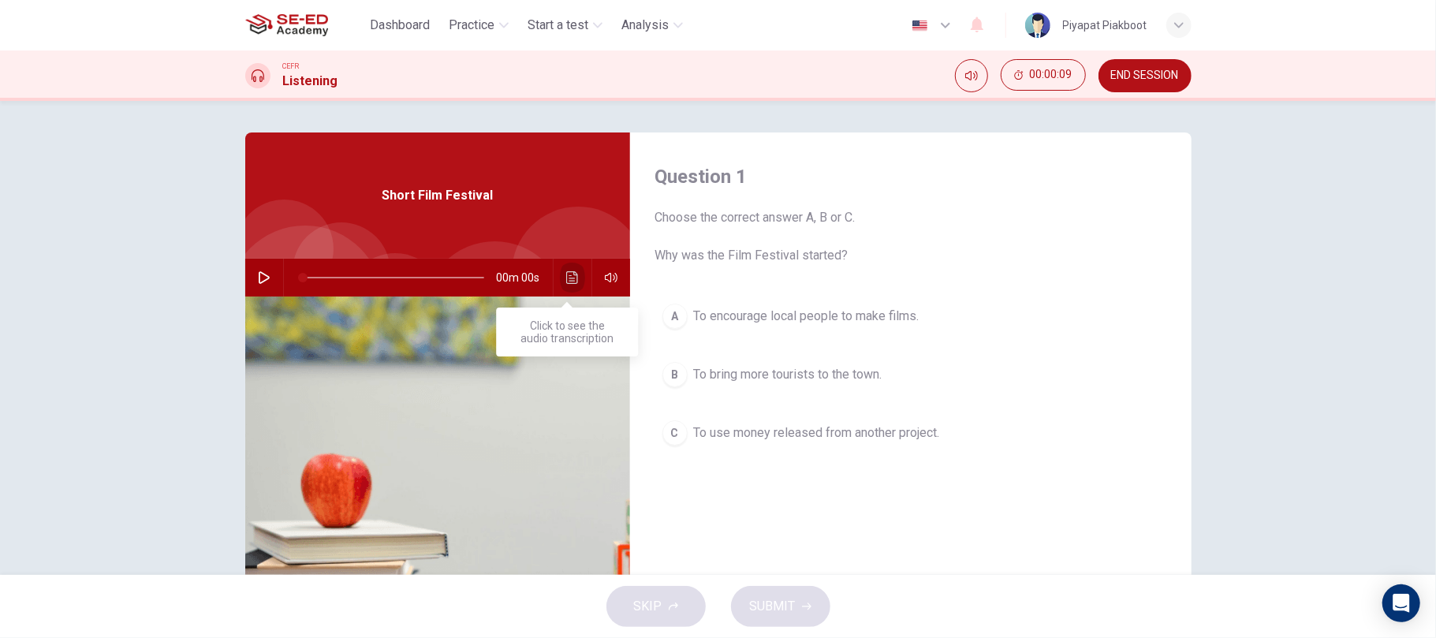
click at [566, 282] on icon "Click to see the audio transcription" at bounding box center [572, 277] width 13 height 13
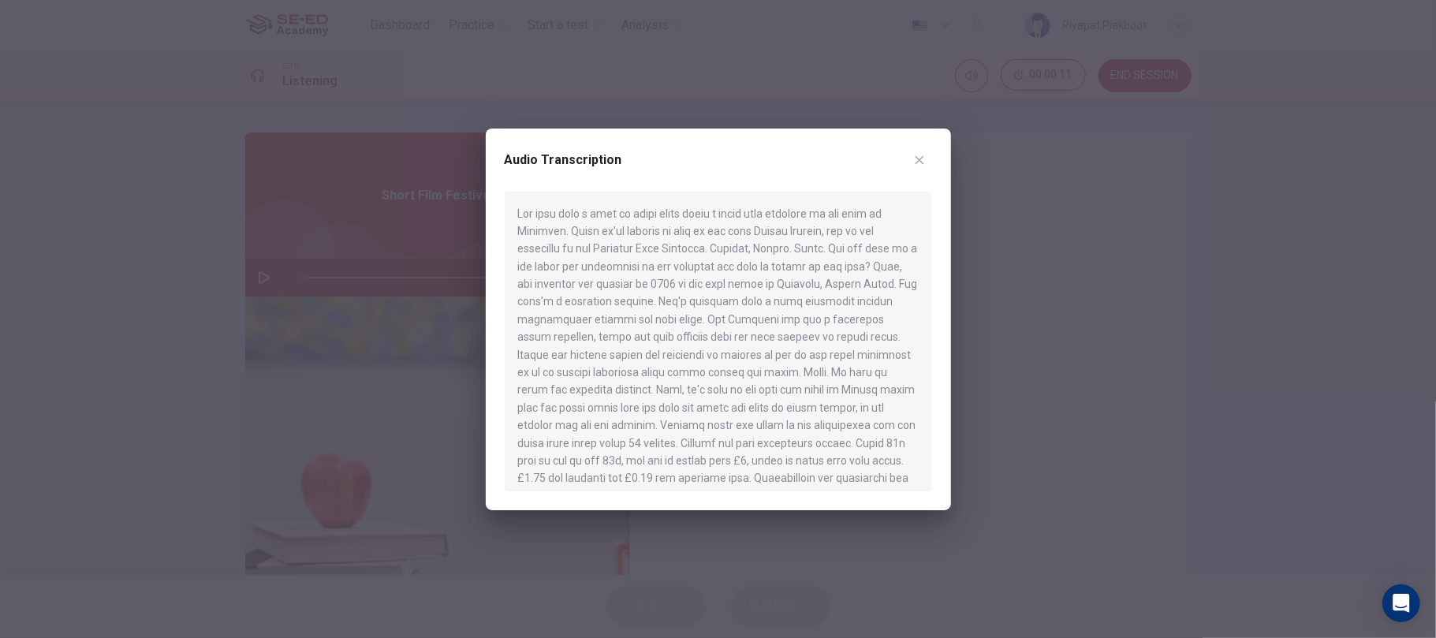
click at [177, 291] on div at bounding box center [718, 319] width 1436 height 638
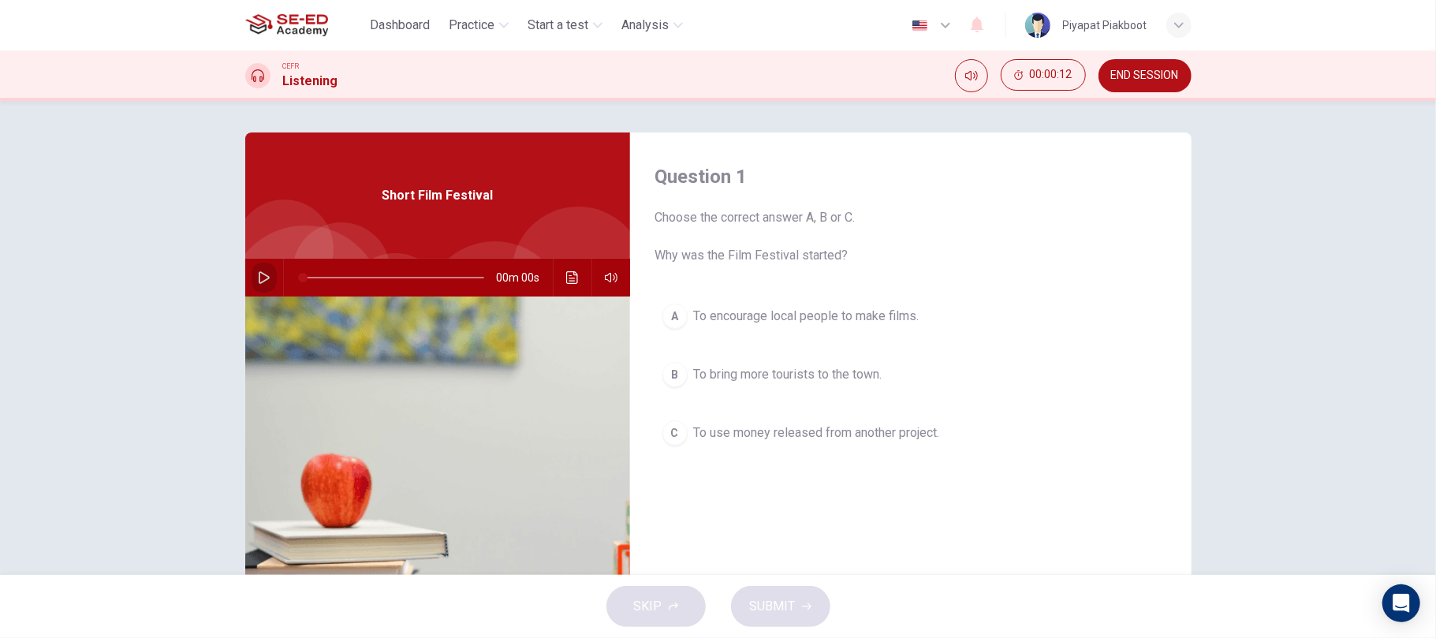
click at [262, 285] on button "button" at bounding box center [264, 278] width 25 height 38
click at [265, 269] on button "button" at bounding box center [264, 278] width 25 height 38
click at [259, 273] on icon "button" at bounding box center [264, 277] width 11 height 13
